Goal: Information Seeking & Learning: Learn about a topic

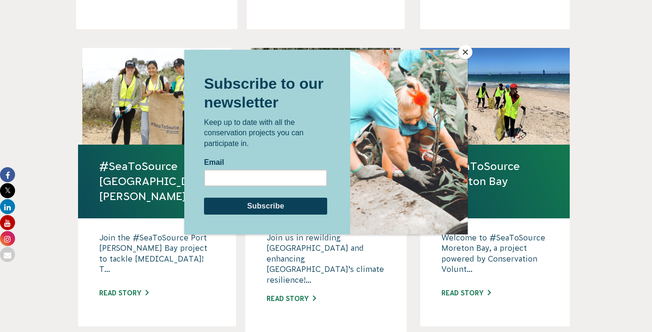
scroll to position [537, 0]
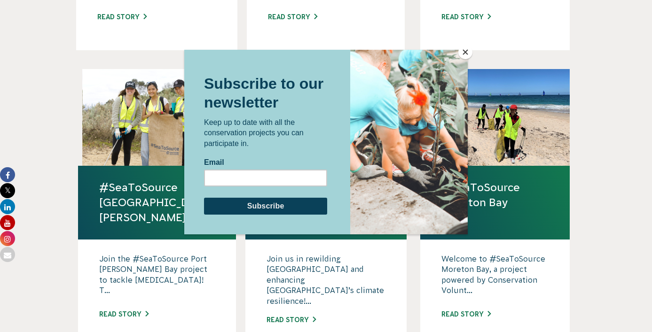
click at [467, 58] on button "Close" at bounding box center [465, 52] width 14 height 14
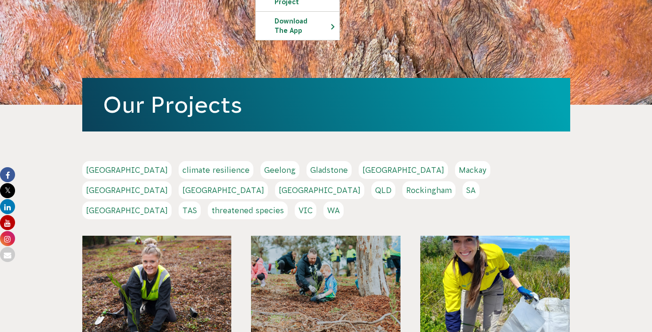
scroll to position [106, 0]
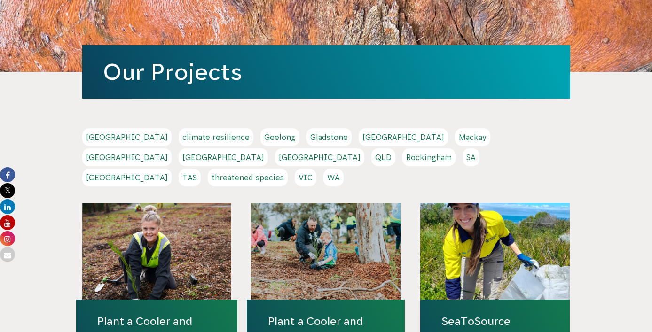
click at [172, 169] on link "Sydney" at bounding box center [126, 178] width 89 height 18
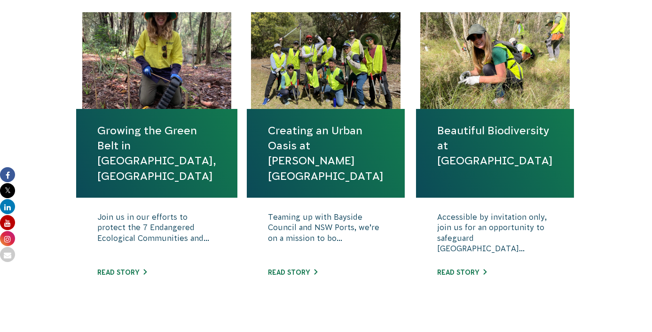
scroll to position [370, 0]
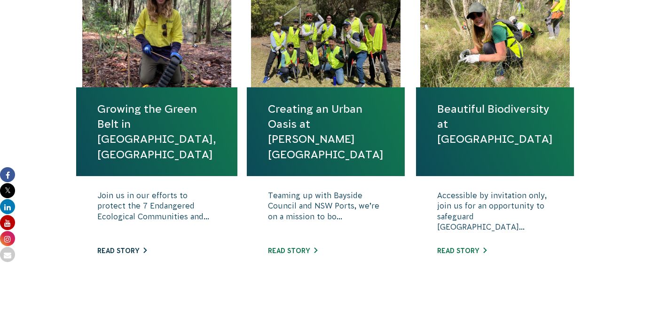
click at [140, 251] on link "Read story" at bounding box center [121, 251] width 49 height 8
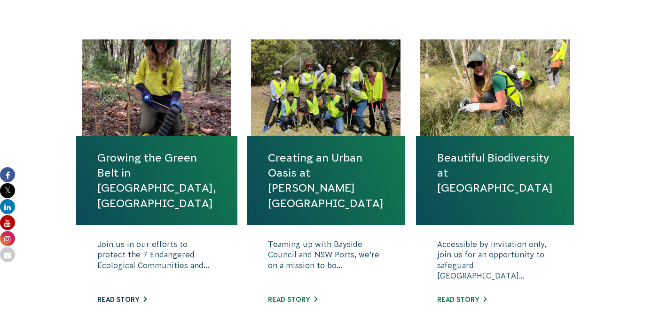
scroll to position [315, 0]
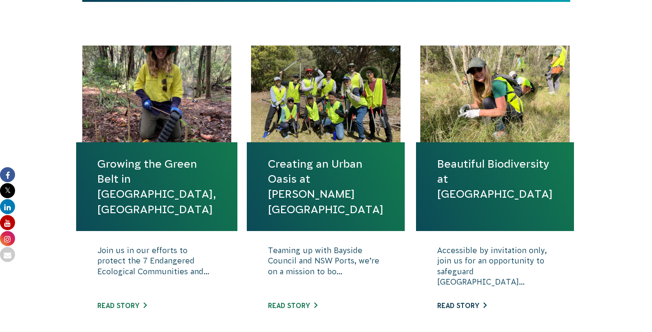
click at [476, 302] on link "Read story" at bounding box center [461, 306] width 49 height 8
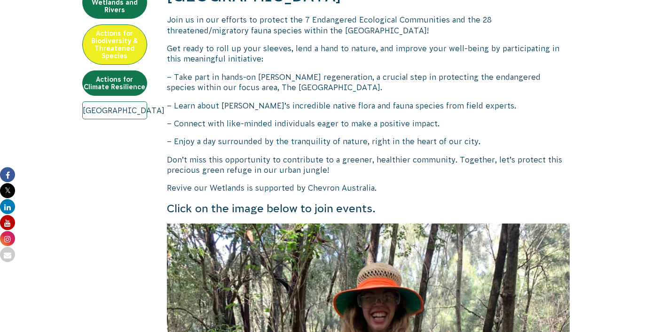
scroll to position [384, 0]
click at [342, 101] on p "– Learn about Sydney’s incredible native flora and fauna species from field exp…" at bounding box center [368, 106] width 403 height 10
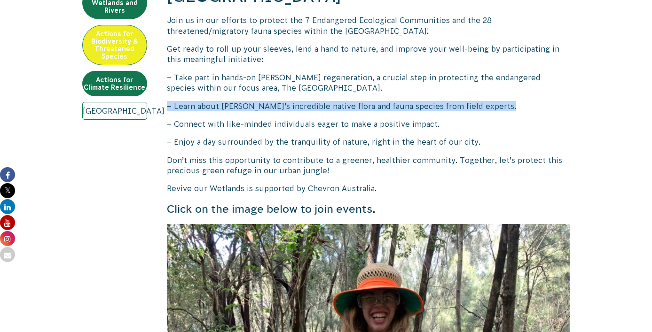
click at [342, 101] on p "– Learn about Sydney’s incredible native flora and fauna species from field exp…" at bounding box center [368, 106] width 403 height 10
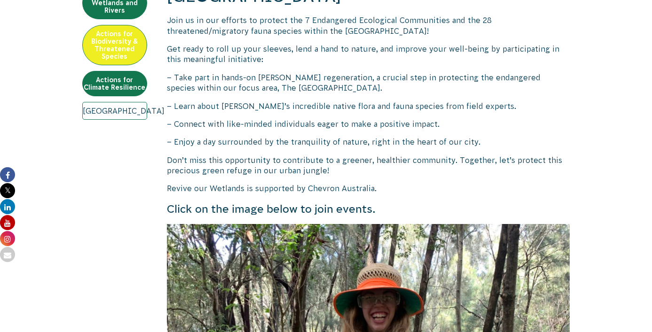
click at [346, 120] on span "– Connect with like-minded individuals eager to make a positive impact." at bounding box center [303, 124] width 273 height 8
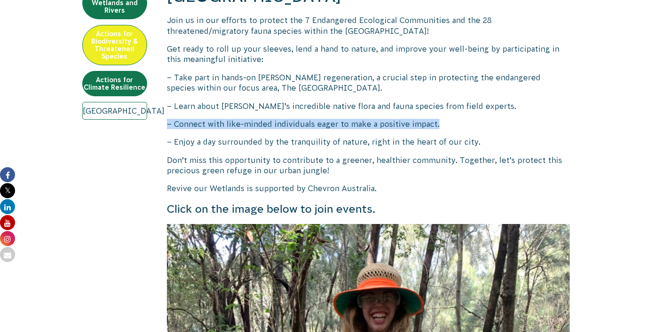
click at [346, 120] on span "– Connect with like-minded individuals eager to make a positive impact." at bounding box center [303, 124] width 273 height 8
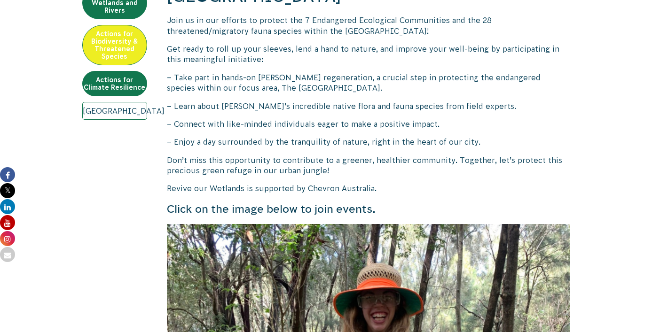
click at [347, 138] on span "– Enjoy a day surrounded by the tranquility of nature, right in the heart of ou…" at bounding box center [324, 142] width 314 height 8
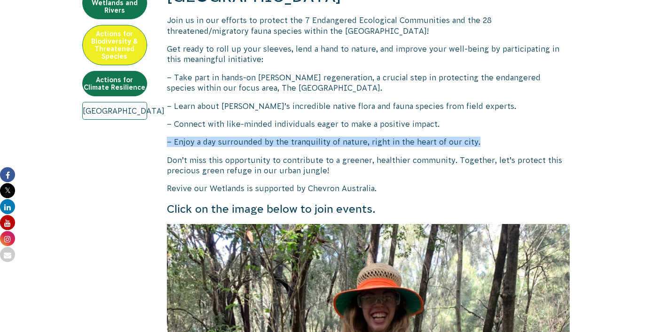
click at [347, 138] on span "– Enjoy a day surrounded by the tranquility of nature, right in the heart of ou…" at bounding box center [324, 142] width 314 height 8
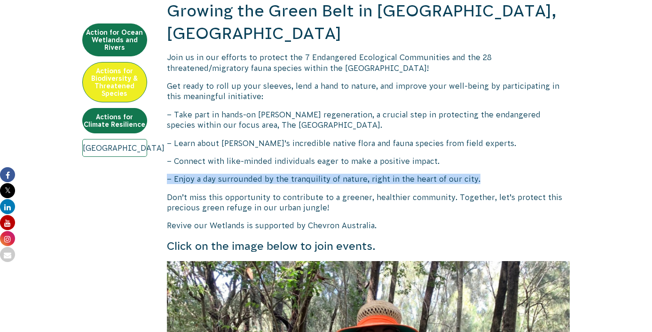
scroll to position [346, 0]
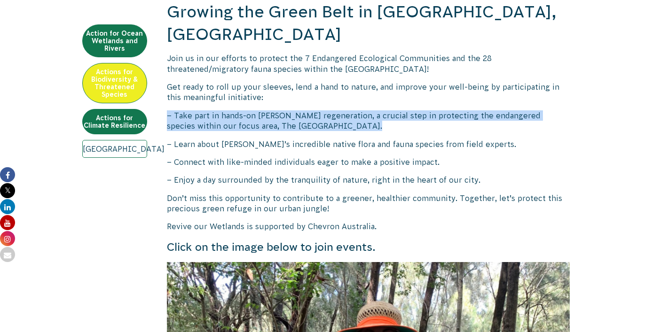
click at [330, 111] on span "– Take part in hands-on bush regeneration, a crucial step in protecting the end…" at bounding box center [354, 120] width 374 height 19
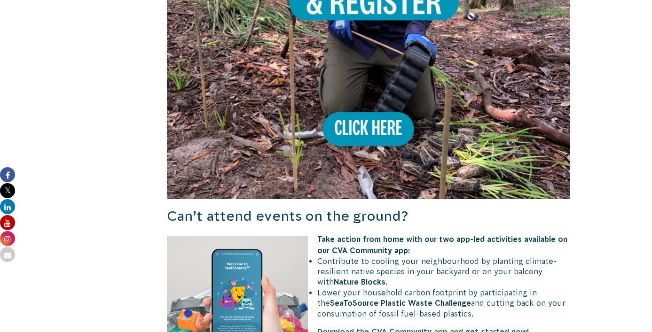
scroll to position [818, 0]
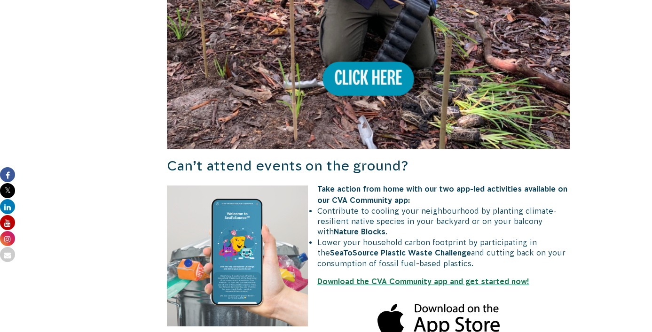
scroll to position [905, 0]
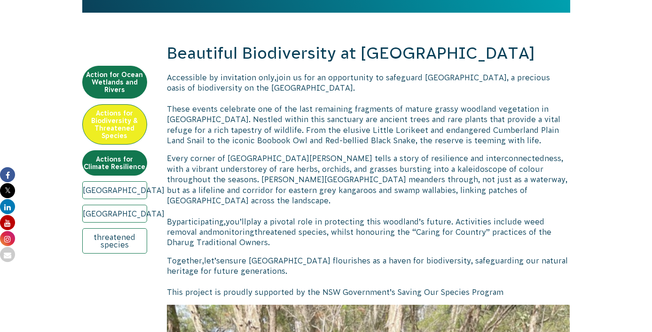
scroll to position [346, 0]
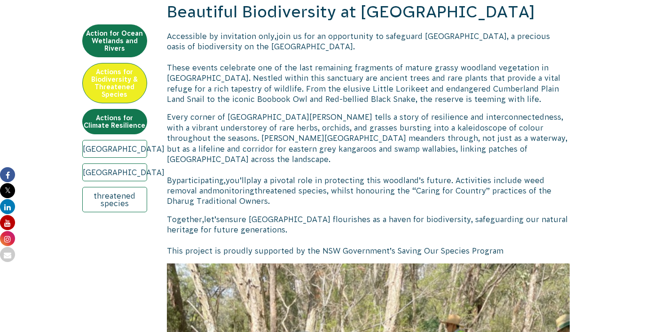
click at [217, 124] on span "Every corner of Londonderry Woodland tells a story of resilience and interconne…" at bounding box center [367, 138] width 401 height 51
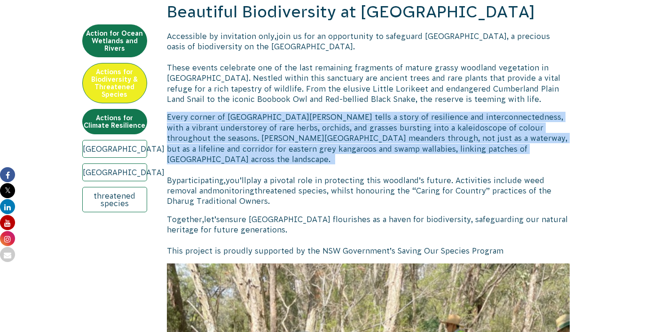
click at [217, 124] on span "Every corner of Londonderry Woodland tells a story of resilience and interconne…" at bounding box center [367, 138] width 401 height 51
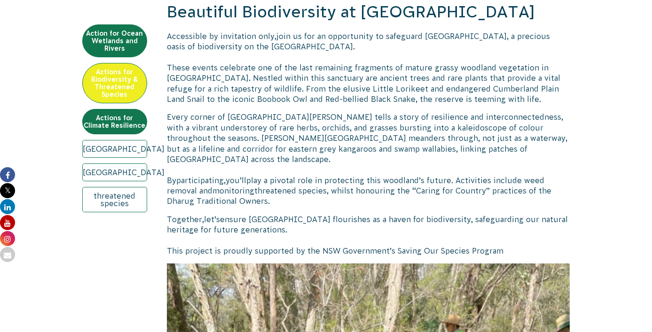
click at [217, 154] on p "Every corner of Londonderry Woodland tells a story of resilience and interconne…" at bounding box center [368, 159] width 403 height 95
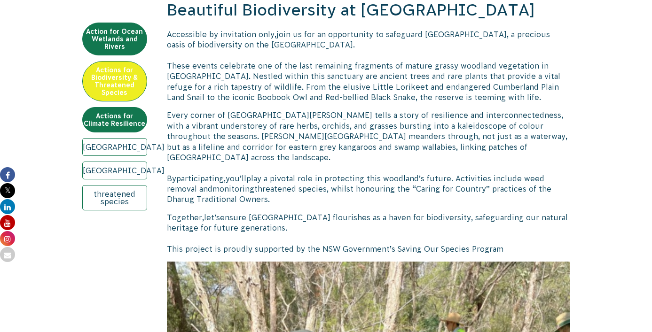
click at [251, 85] on span "These events celebrate one of the last remaining fragments of mature grassy woo…" at bounding box center [364, 82] width 394 height 40
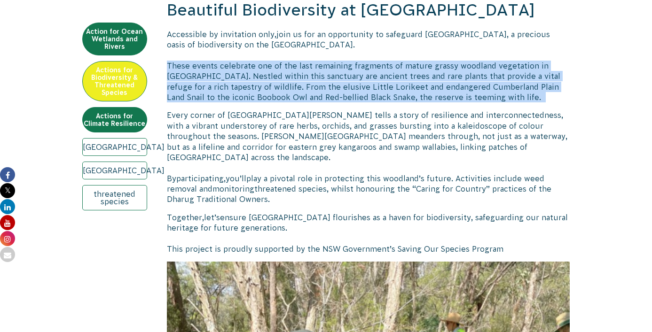
click at [251, 85] on span "These events celebrate one of the last remaining fragments of mature grassy woo…" at bounding box center [364, 82] width 394 height 40
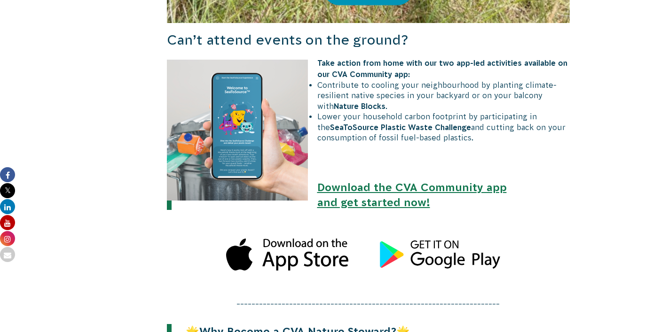
scroll to position [854, 0]
